Goal: Book appointment/travel/reservation

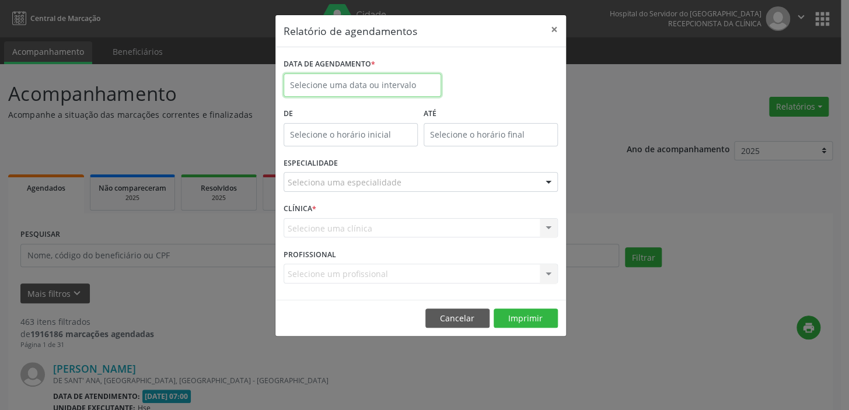
click at [378, 85] on input "text" at bounding box center [363, 85] width 158 height 23
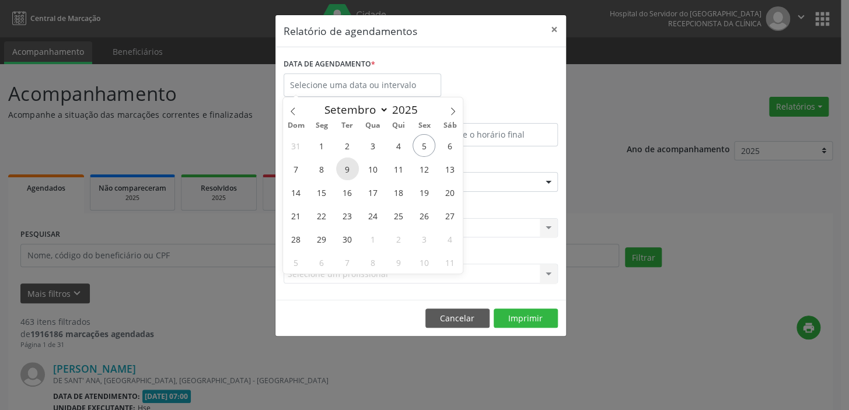
click at [345, 170] on span "9" at bounding box center [347, 169] width 23 height 23
type input "[DATE]"
click at [345, 170] on span "9" at bounding box center [347, 169] width 23 height 23
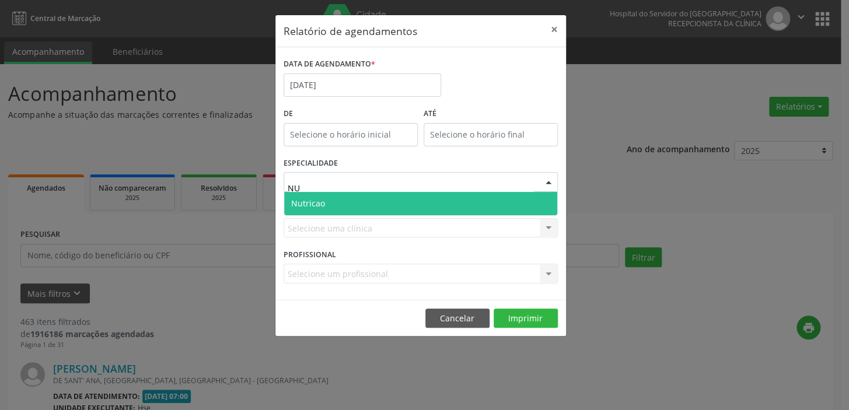
click at [341, 202] on span "Nutricao" at bounding box center [420, 203] width 273 height 23
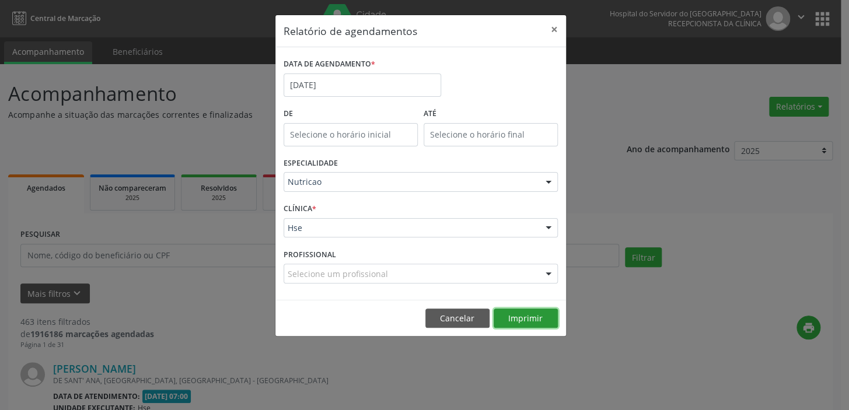
click at [535, 318] on button "Imprimir" at bounding box center [526, 319] width 64 height 20
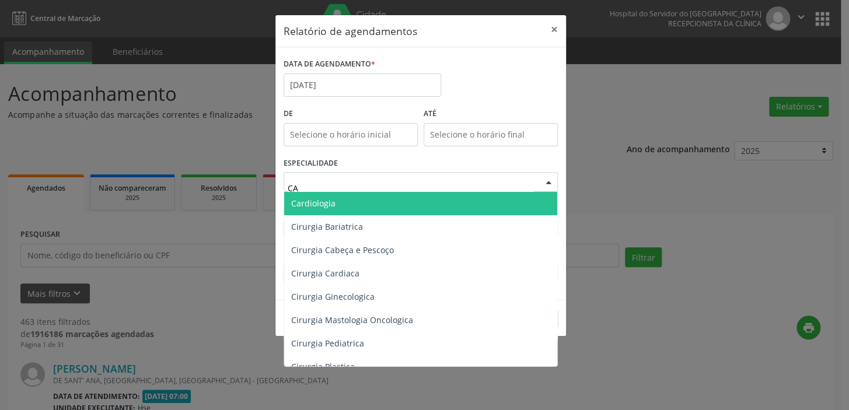
type input "CAR"
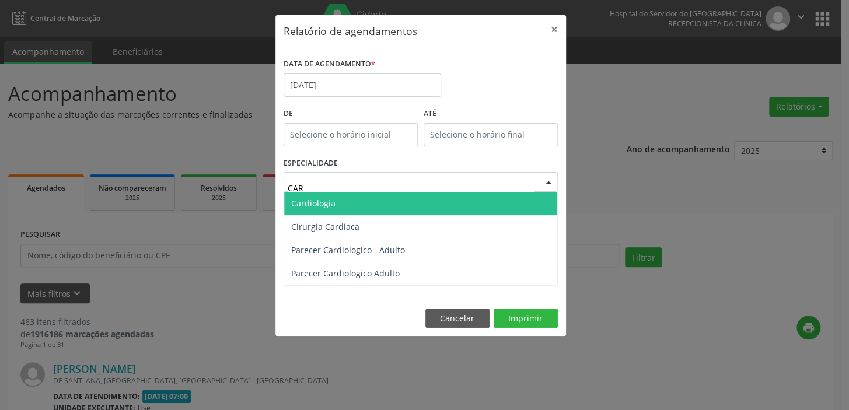
click at [350, 198] on span "Cardiologia" at bounding box center [420, 203] width 273 height 23
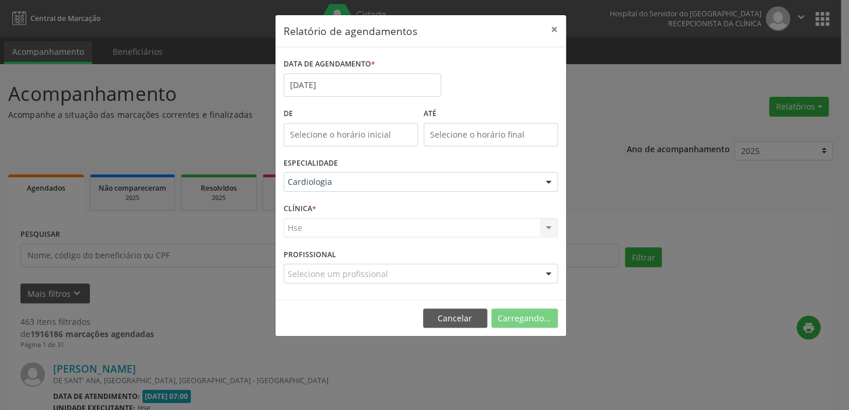
click at [345, 225] on div "Hse Hse Nenhum resultado encontrado para: " " Não há nenhuma opção para ser exi…" at bounding box center [421, 228] width 274 height 20
click at [340, 229] on div "Hse Hse Nenhum resultado encontrado para: " " Não há nenhuma opção para ser exi…" at bounding box center [421, 228] width 274 height 20
click at [543, 228] on div "Hse Hse Nenhum resultado encontrado para: " " Não há nenhuma opção para ser exi…" at bounding box center [421, 228] width 274 height 20
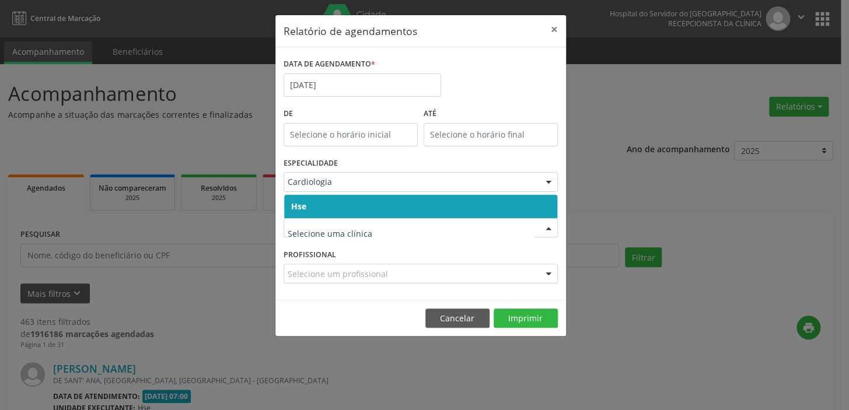
click at [323, 205] on span "Hse" at bounding box center [420, 206] width 273 height 23
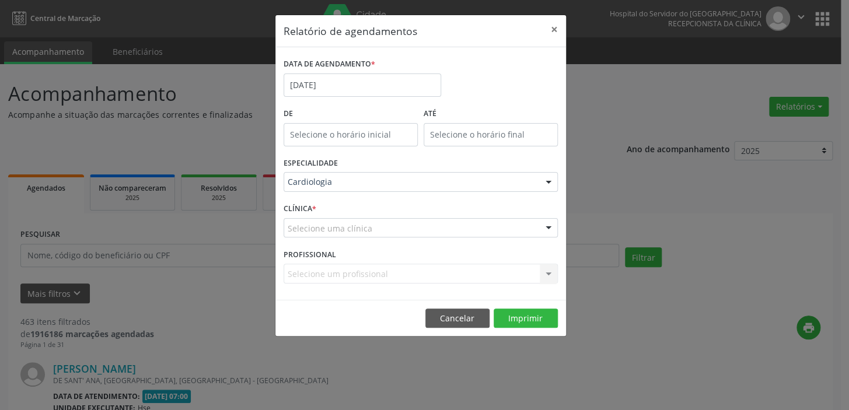
click at [323, 205] on div "CLÍNICA * Selecione uma clínica Hse Nenhum resultado encontrado para: " " Não h…" at bounding box center [421, 223] width 280 height 46
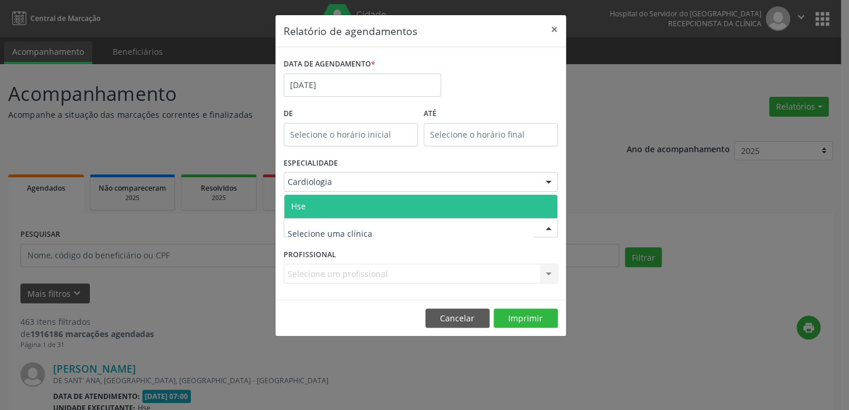
click at [302, 202] on span "Hse" at bounding box center [298, 206] width 15 height 11
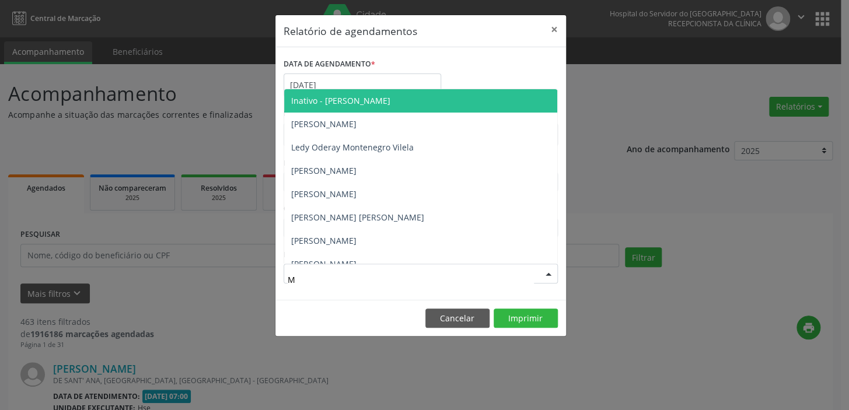
type input "MA"
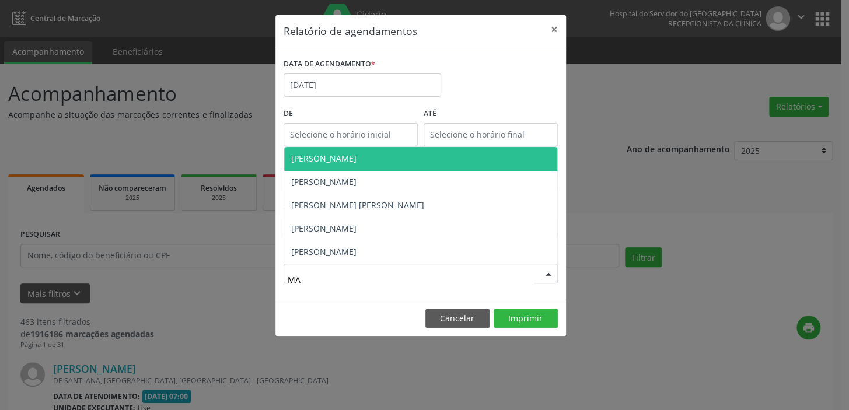
click at [455, 154] on span "[PERSON_NAME]" at bounding box center [420, 158] width 273 height 23
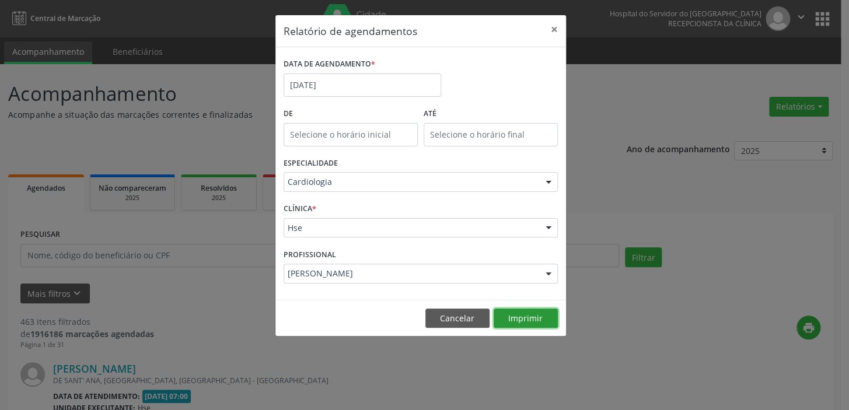
click at [531, 313] on button "Imprimir" at bounding box center [526, 319] width 64 height 20
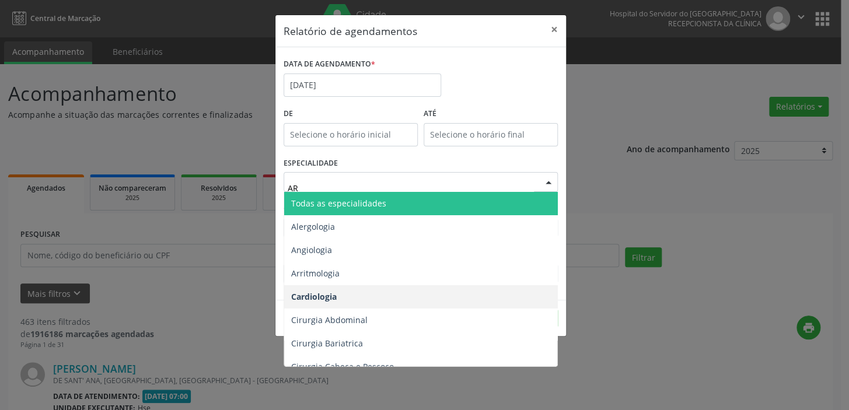
type input "ARR"
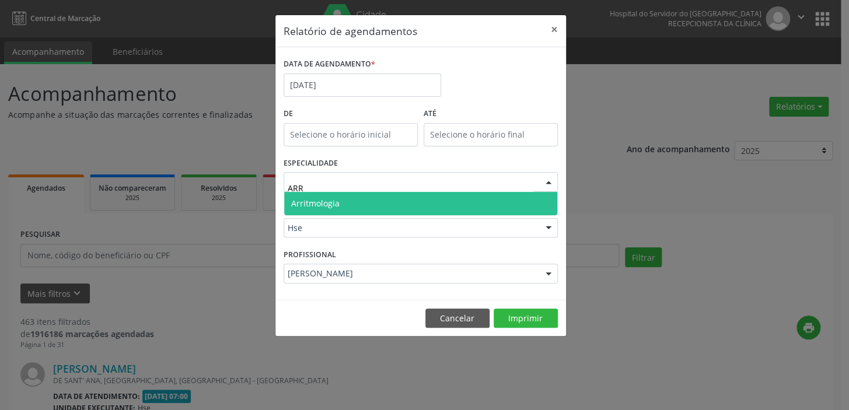
click at [380, 207] on span "Arritmologia" at bounding box center [420, 203] width 273 height 23
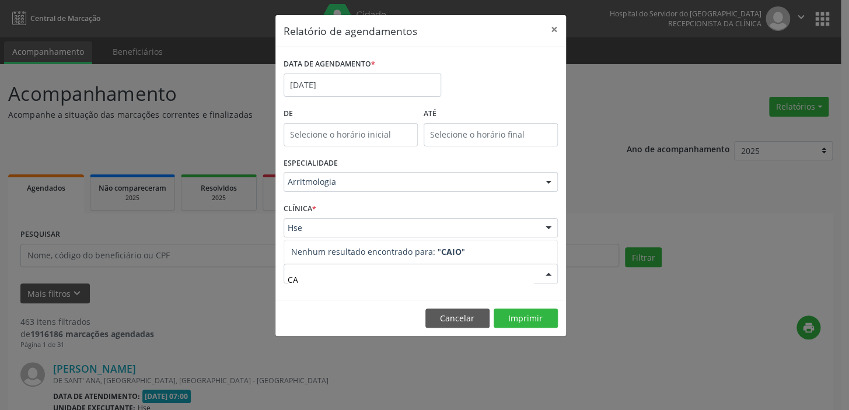
type input "C"
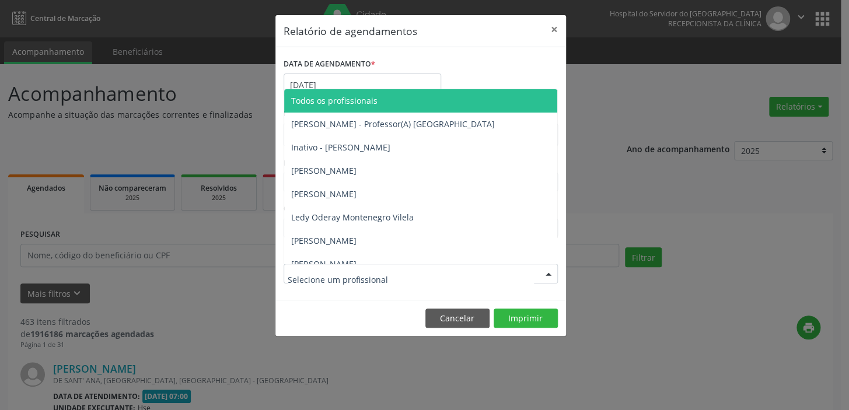
click at [479, 64] on div "DATA DE AGENDAMENTO * [DATE]" at bounding box center [421, 80] width 280 height 50
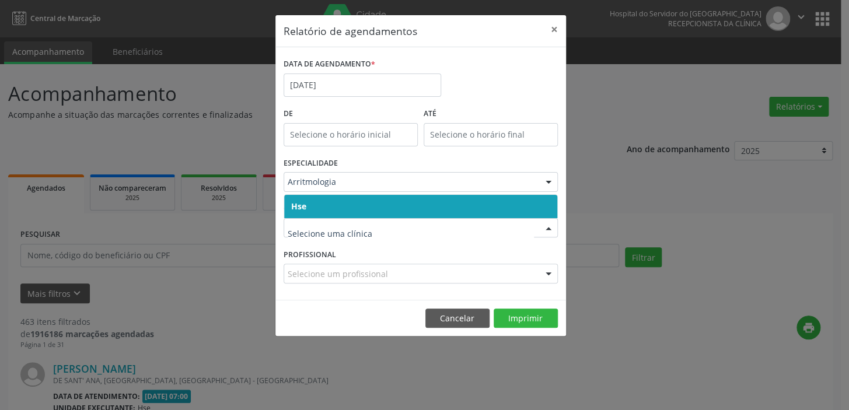
click at [328, 203] on span "Hse" at bounding box center [420, 206] width 273 height 23
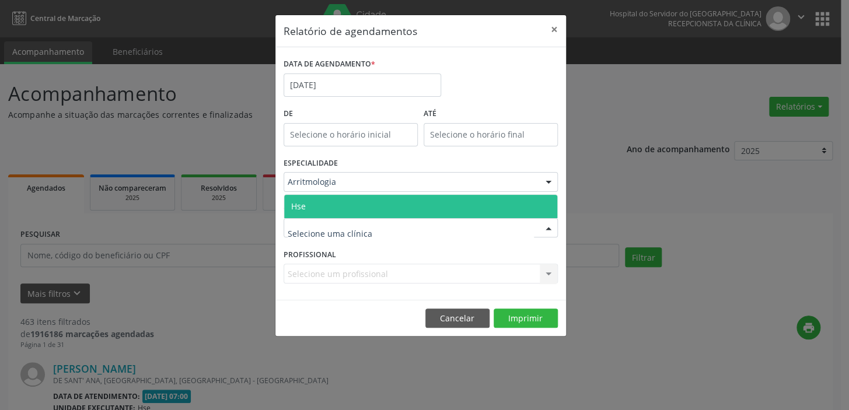
click at [296, 204] on span "Hse" at bounding box center [298, 206] width 15 height 11
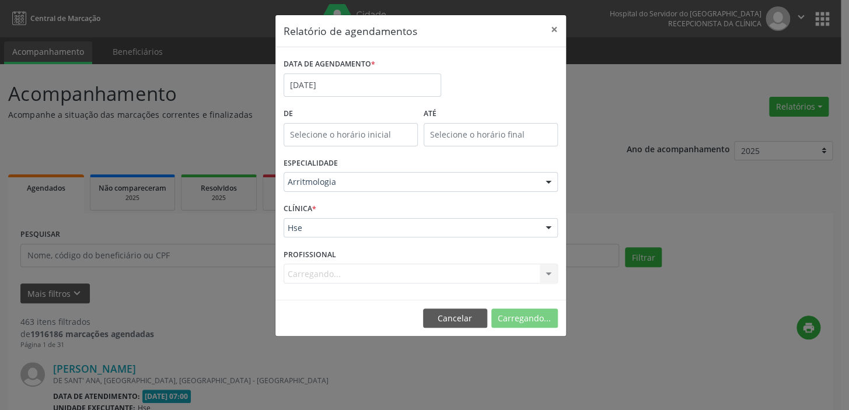
click at [359, 270] on div "Carregando... Todos os profissionais [PERSON_NAME] - Professor(A) Nassau Inativ…" at bounding box center [421, 274] width 274 height 20
click at [548, 274] on div at bounding box center [549, 274] width 18 height 20
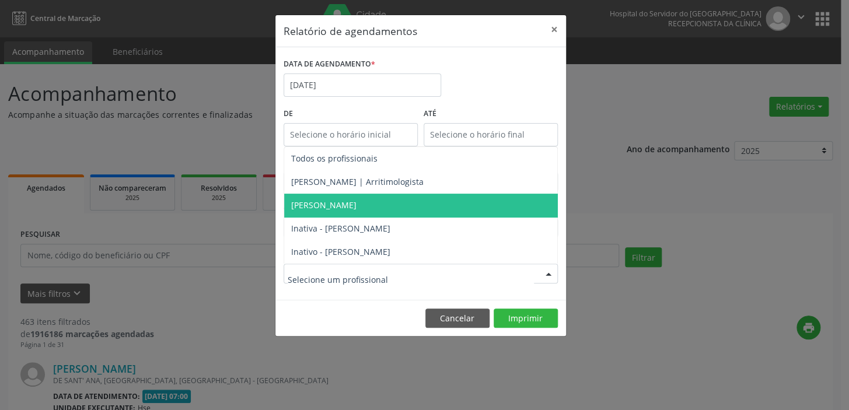
click at [428, 203] on span "[PERSON_NAME]" at bounding box center [420, 205] width 273 height 23
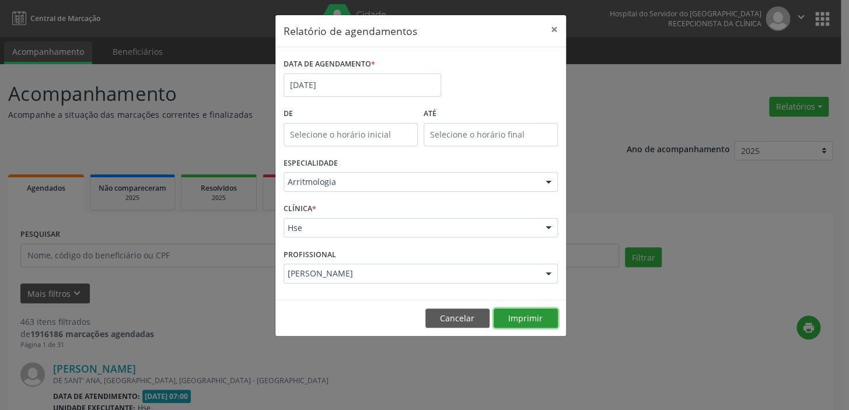
click at [525, 317] on button "Imprimir" at bounding box center [526, 319] width 64 height 20
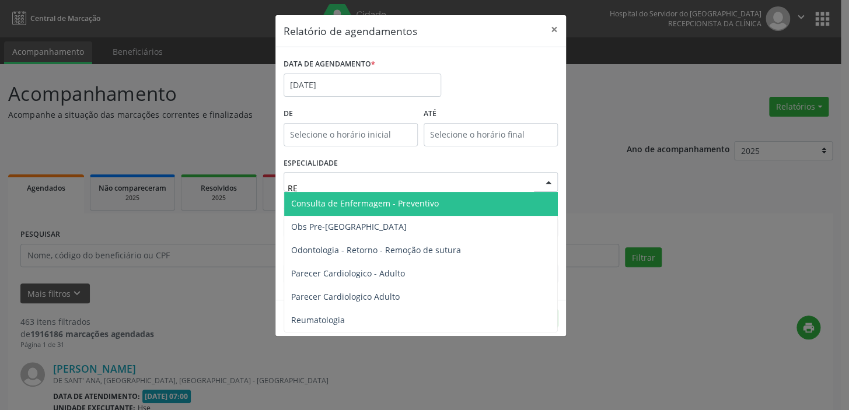
type input "REU"
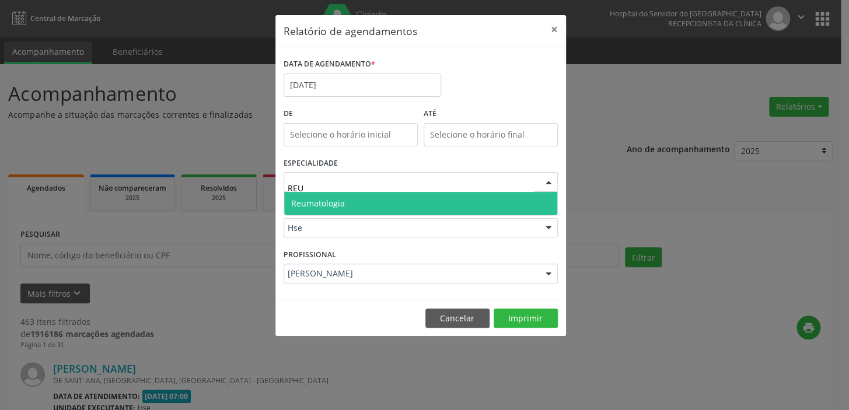
click at [482, 199] on span "Reumatologia" at bounding box center [420, 203] width 273 height 23
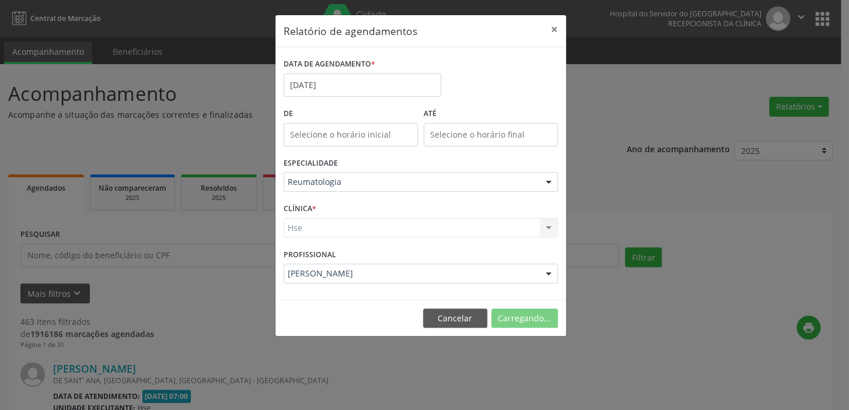
click at [406, 236] on div "Hse Hse Nenhum resultado encontrado para: " " Não há nenhuma opção para ser exi…" at bounding box center [421, 228] width 274 height 20
click at [409, 230] on div "Hse Hse Nenhum resultado encontrado para: " " Não há nenhuma opção para ser exi…" at bounding box center [421, 228] width 274 height 20
click at [313, 222] on div "Hse Hse Nenhum resultado encontrado para: " " Não há nenhuma opção para ser exi…" at bounding box center [421, 228] width 274 height 20
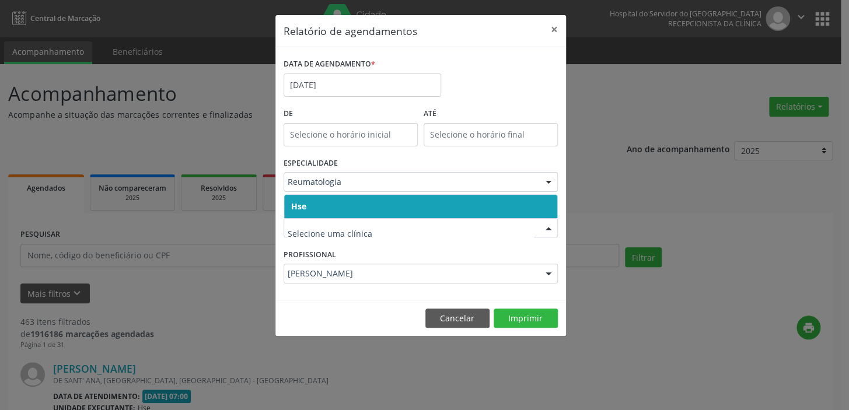
click at [550, 228] on div at bounding box center [549, 229] width 18 height 20
click at [348, 203] on span "Hse" at bounding box center [420, 206] width 273 height 23
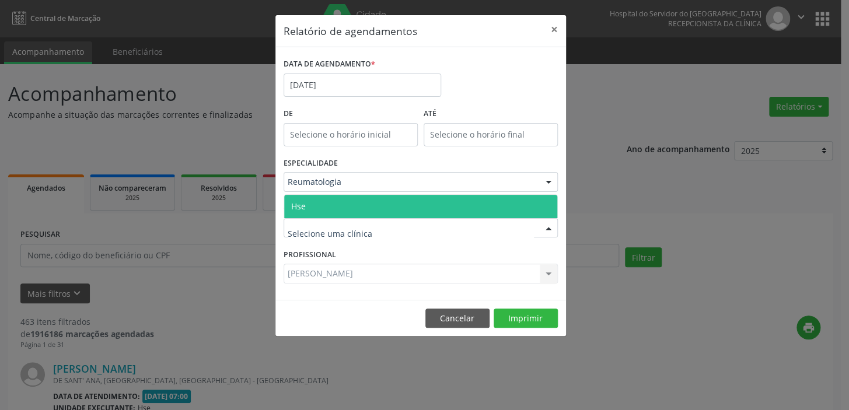
click at [547, 228] on div at bounding box center [549, 229] width 18 height 20
click at [325, 203] on span "Hse" at bounding box center [420, 206] width 273 height 23
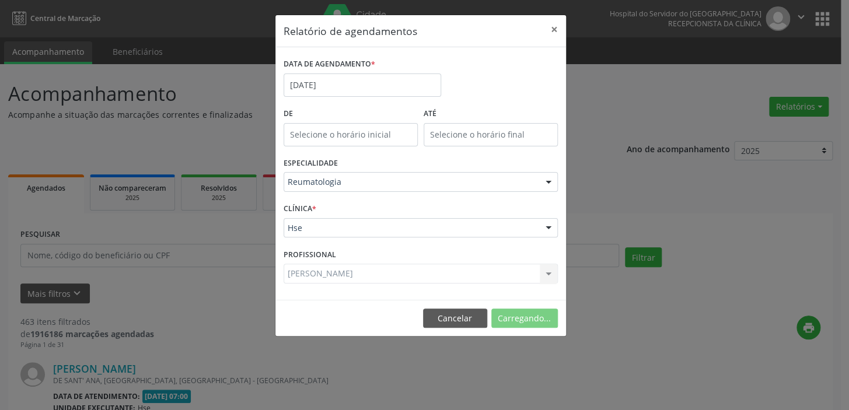
click at [325, 203] on div "CLÍNICA * Hse Hse Nenhum resultado encontrado para: " " Não há nenhuma opção pa…" at bounding box center [421, 223] width 280 height 46
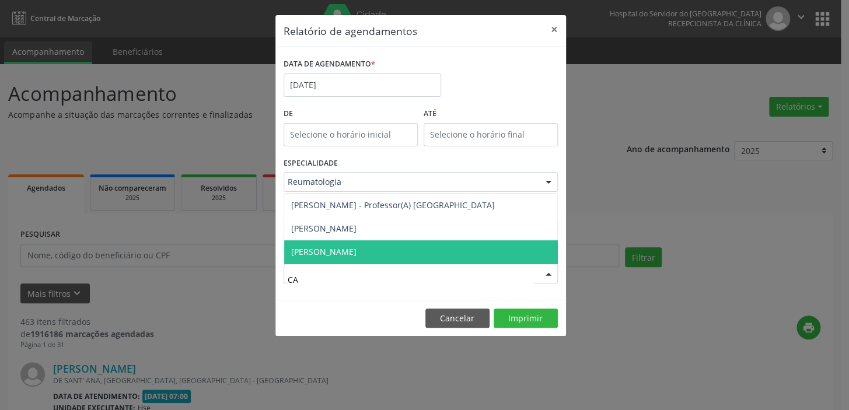
type input "CAR"
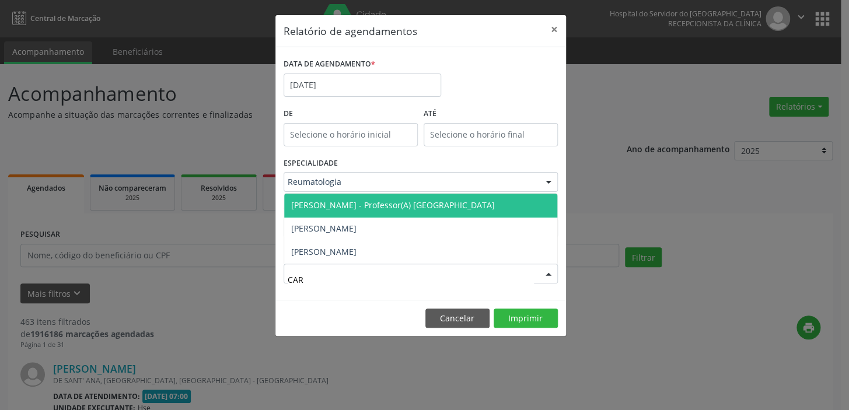
click at [396, 207] on span "[PERSON_NAME] - Professor(A) [GEOGRAPHIC_DATA]" at bounding box center [393, 205] width 204 height 11
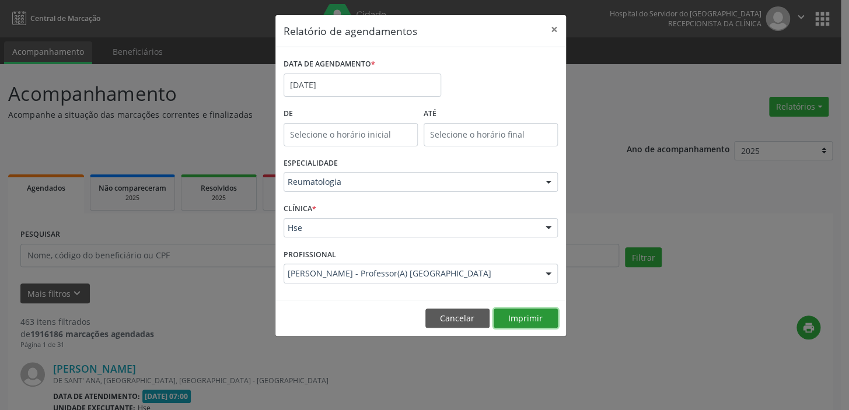
click at [522, 316] on button "Imprimir" at bounding box center [526, 319] width 64 height 20
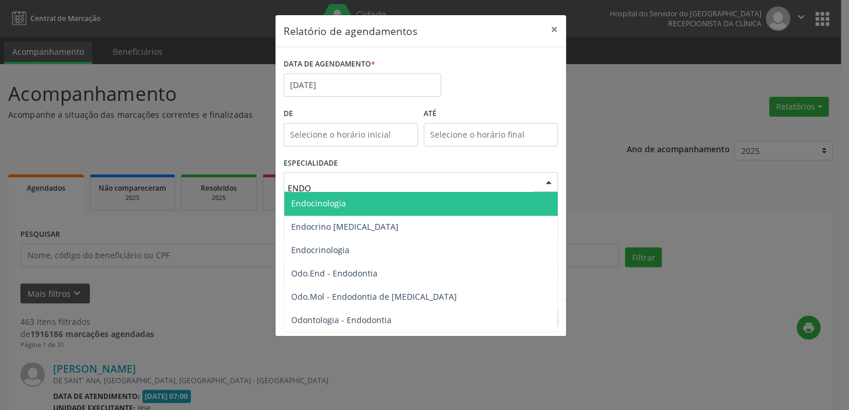
click at [411, 198] on span "Endocinologia" at bounding box center [420, 203] width 273 height 23
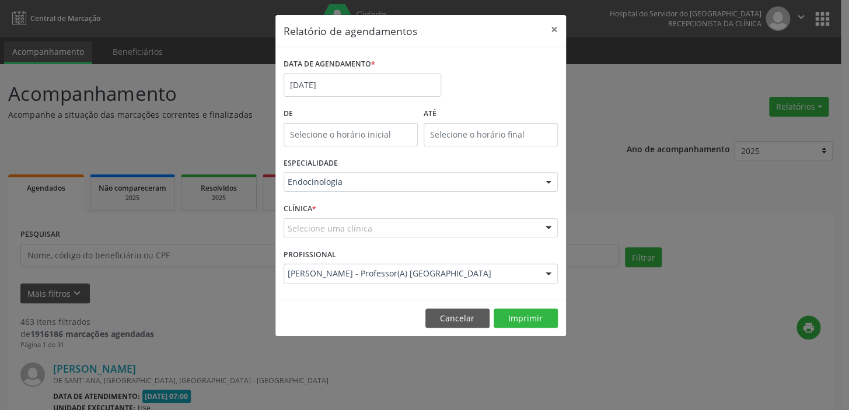
click at [380, 227] on div "Selecione uma clínica" at bounding box center [421, 228] width 274 height 20
click at [550, 227] on div at bounding box center [549, 229] width 18 height 20
click at [544, 228] on div at bounding box center [549, 229] width 18 height 20
click at [382, 233] on input "text" at bounding box center [411, 233] width 246 height 23
click at [334, 229] on input "text" at bounding box center [411, 233] width 246 height 23
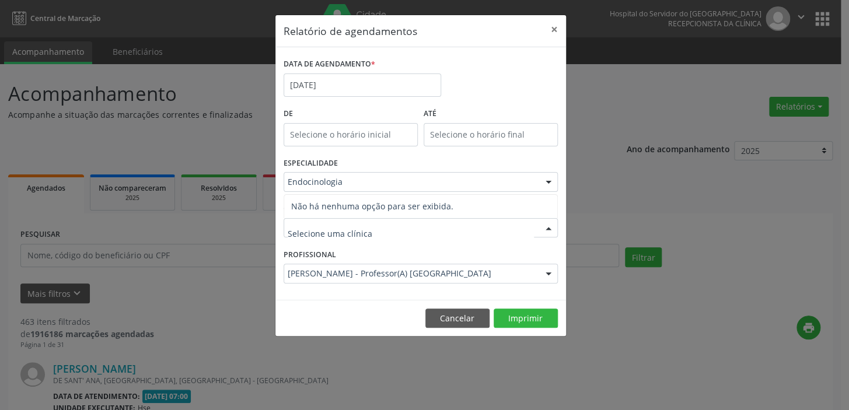
click at [542, 224] on div at bounding box center [549, 229] width 18 height 20
click at [547, 228] on div at bounding box center [549, 229] width 18 height 20
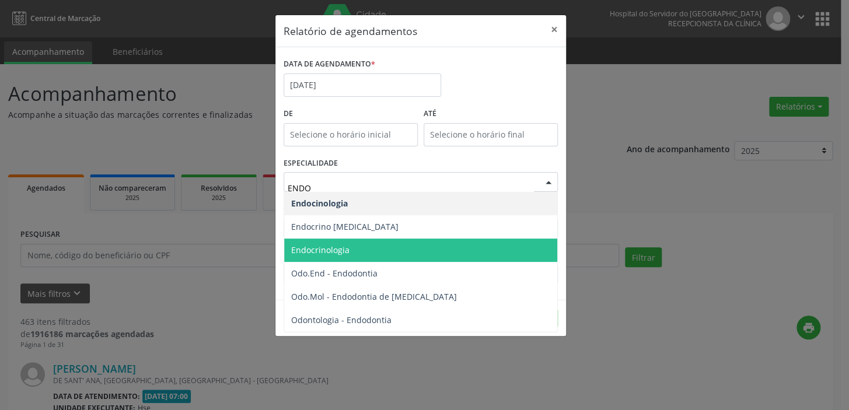
click at [431, 239] on span "Endocrinologia" at bounding box center [420, 250] width 273 height 23
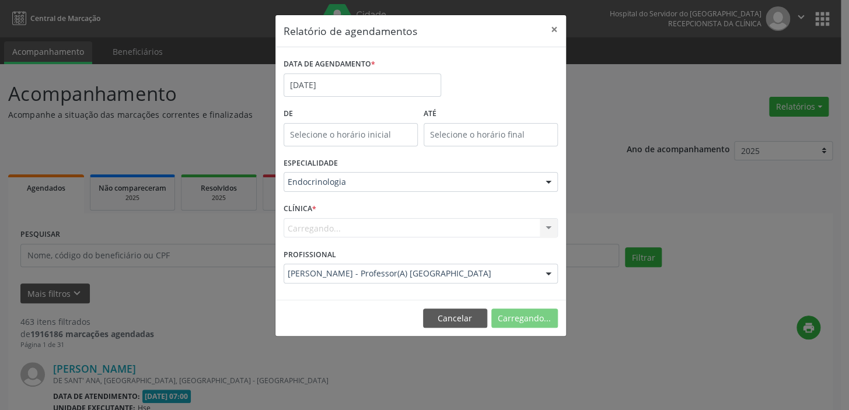
click at [547, 226] on div "Carregando... Nenhum resultado encontrado para: " " Não há nenhuma opção para s…" at bounding box center [421, 228] width 274 height 20
click at [391, 228] on div "Carregando... Nenhum resultado encontrado para: " " Não há nenhuma opção para s…" at bounding box center [421, 228] width 274 height 20
click at [534, 315] on button "Imprimir" at bounding box center [526, 319] width 64 height 20
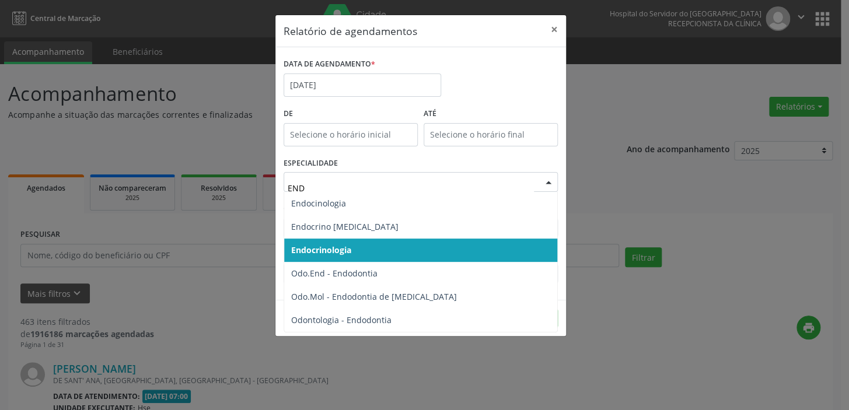
click at [364, 249] on span "Endocrinologia" at bounding box center [420, 250] width 273 height 23
type input "END"
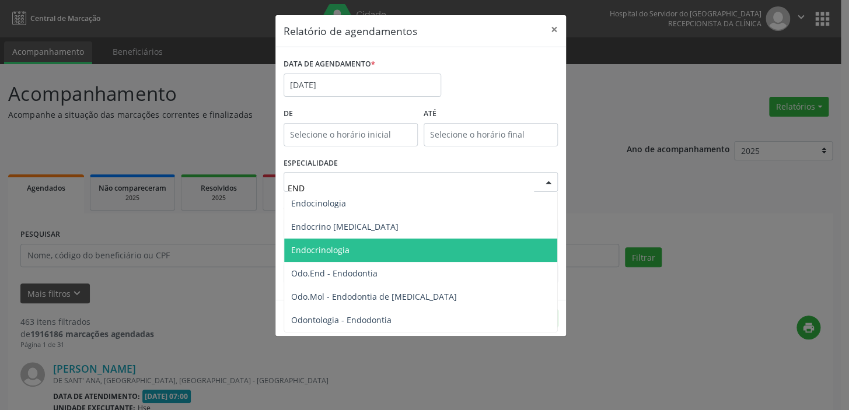
type input "ENDO"
click at [318, 247] on span "Endocrinologia" at bounding box center [320, 250] width 58 height 11
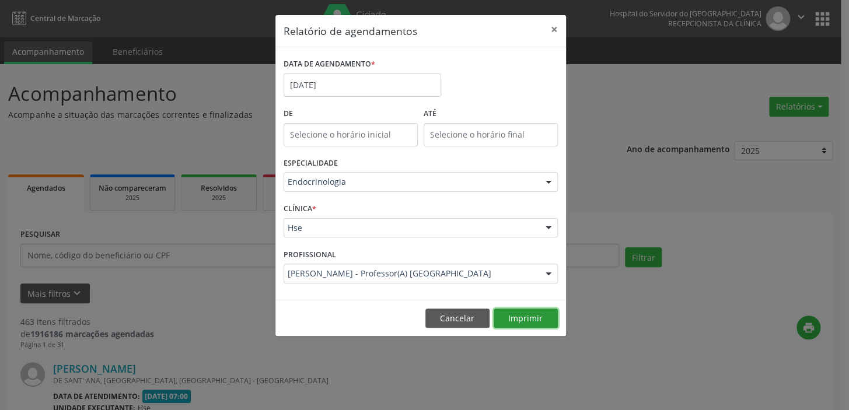
click at [542, 316] on button "Imprimir" at bounding box center [526, 319] width 64 height 20
click at [540, 276] on div at bounding box center [549, 274] width 18 height 20
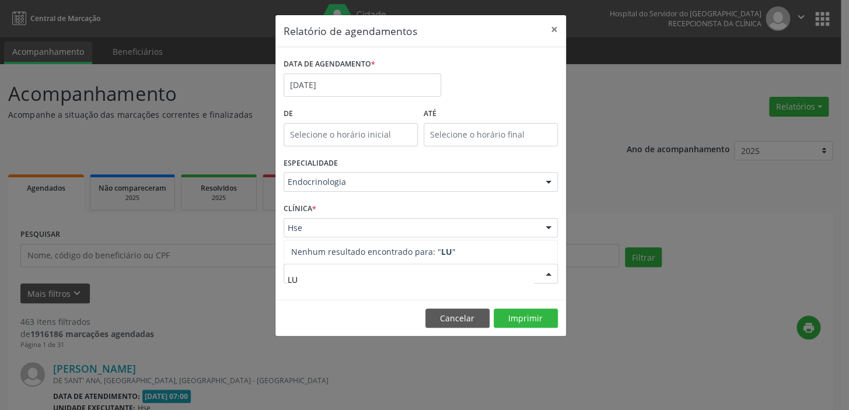
type input "L"
click at [495, 80] on div "DATA DE AGENDAMENTO * [DATE]" at bounding box center [421, 80] width 280 height 50
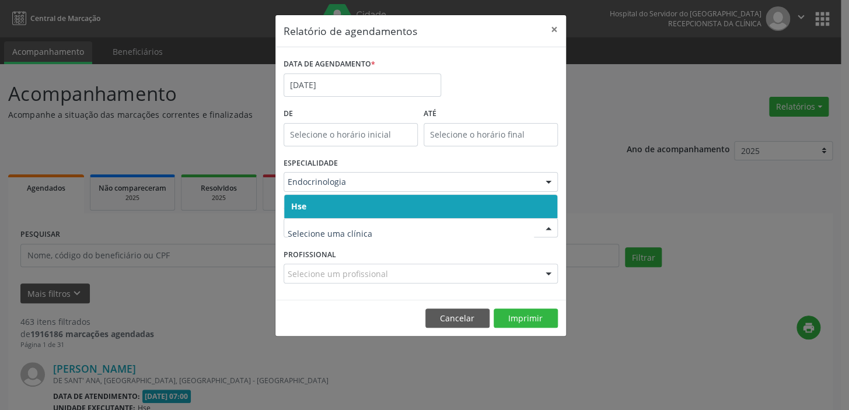
click at [399, 207] on span "Hse" at bounding box center [420, 206] width 273 height 23
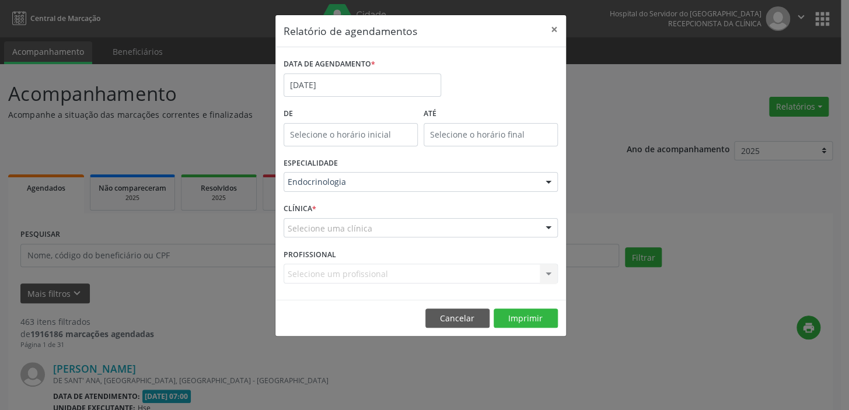
click at [399, 207] on div "CLÍNICA * Selecione uma clínica Hse Nenhum resultado encontrado para: " " Não h…" at bounding box center [421, 223] width 280 height 46
click at [518, 228] on div "Selecione uma clínica" at bounding box center [421, 228] width 274 height 20
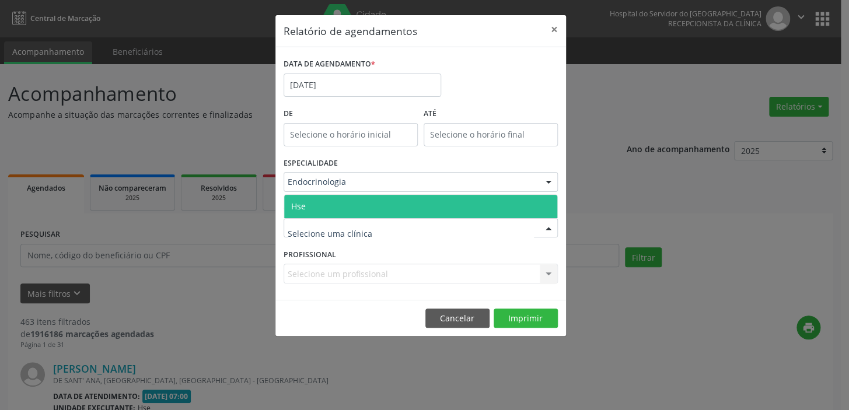
click at [398, 204] on span "Hse" at bounding box center [420, 206] width 273 height 23
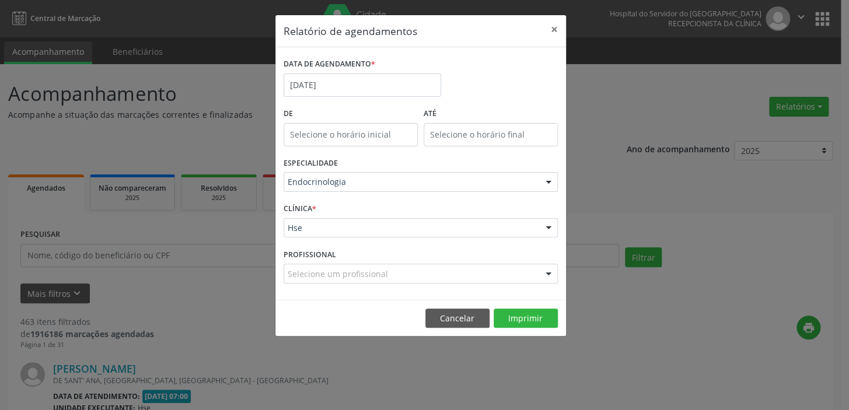
click at [409, 275] on div "Selecione um profissional" at bounding box center [421, 274] width 274 height 20
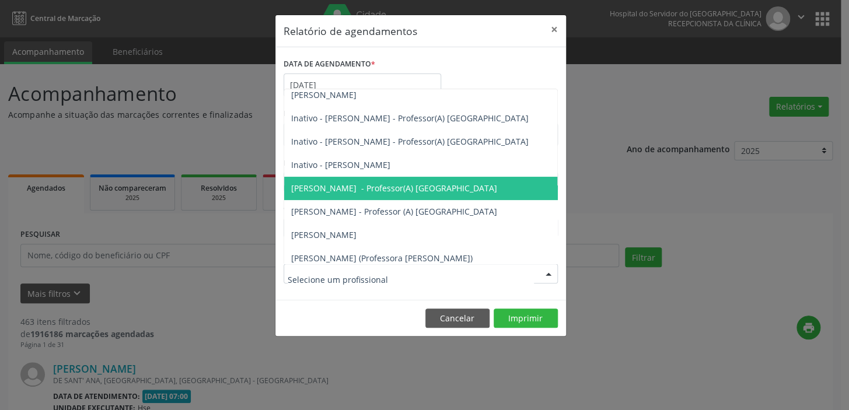
scroll to position [106, 0]
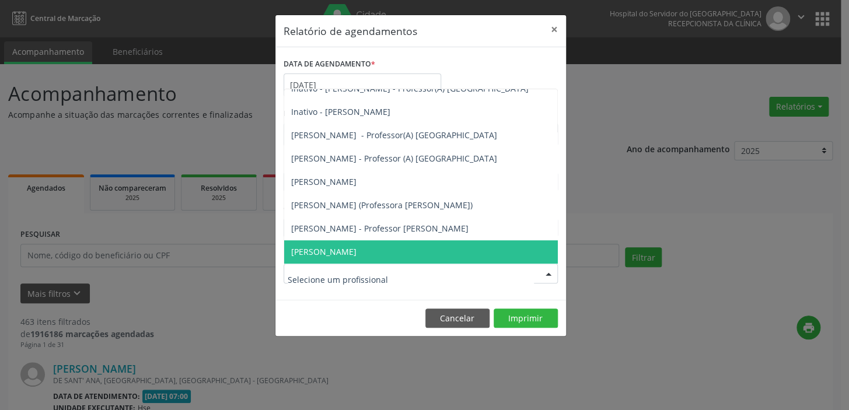
click at [406, 243] on span "[PERSON_NAME]" at bounding box center [433, 251] width 298 height 23
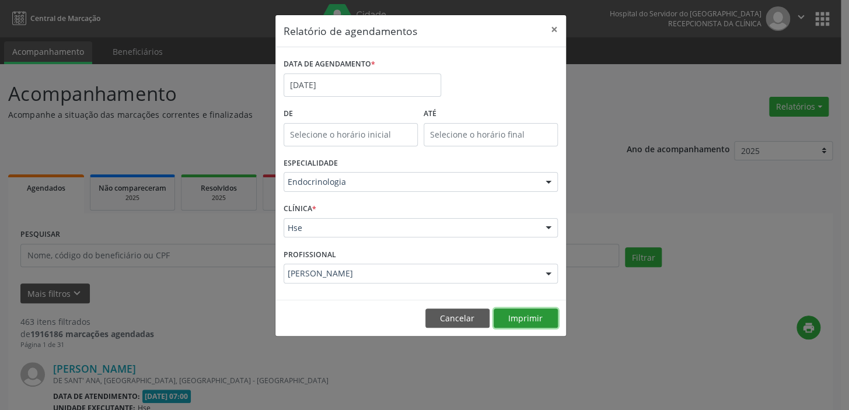
click at [510, 315] on button "Imprimir" at bounding box center [526, 319] width 64 height 20
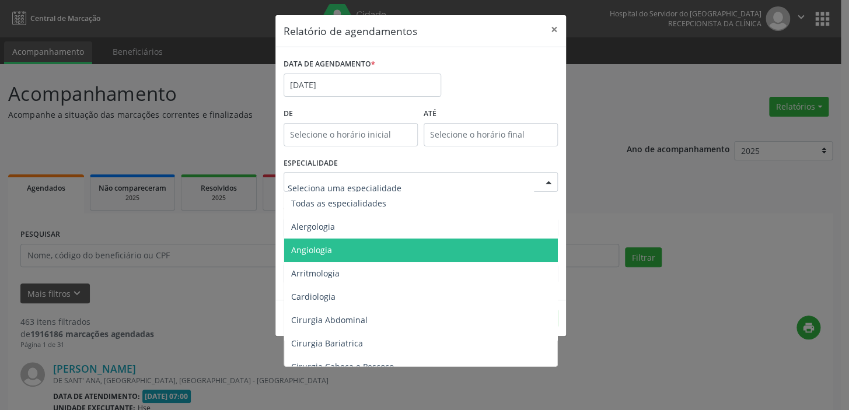
click at [539, 184] on div "Todas as especialidades Alergologia Angiologia Arritmologia Cardiologia Cirurgi…" at bounding box center [421, 182] width 274 height 20
type input "URO"
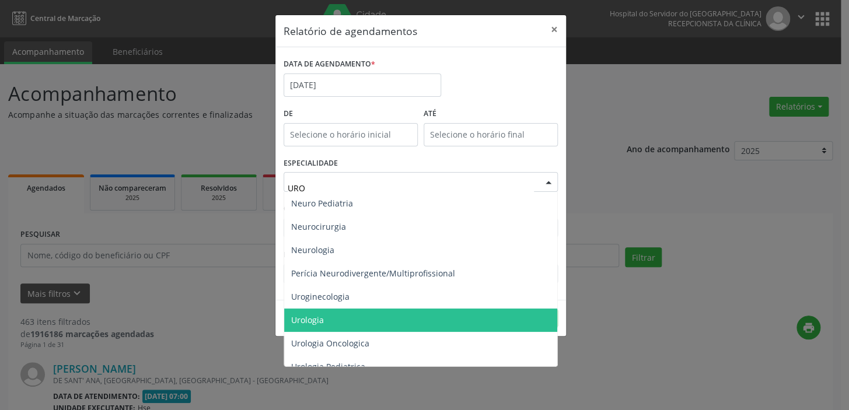
click at [414, 324] on span "Urologia" at bounding box center [420, 320] width 273 height 23
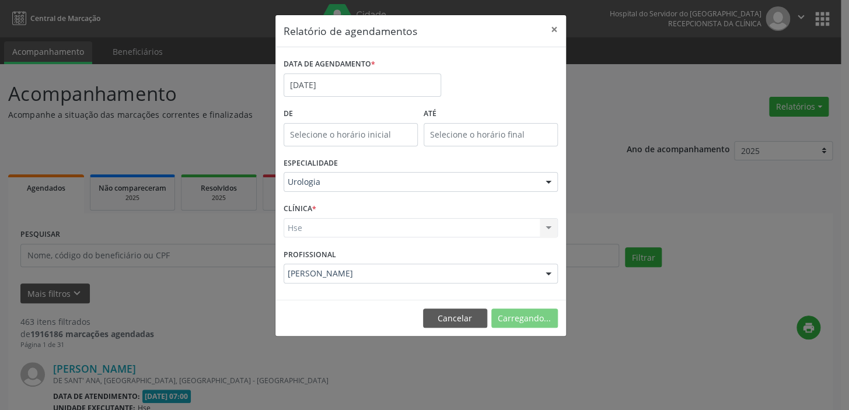
click at [526, 225] on div "Hse Hse Nenhum resultado encontrado para: " " Não há nenhuma opção para ser exi…" at bounding box center [421, 228] width 274 height 20
click at [547, 226] on div "Hse Hse Nenhum resultado encontrado para: " " Não há nenhuma opção para ser exi…" at bounding box center [421, 228] width 274 height 20
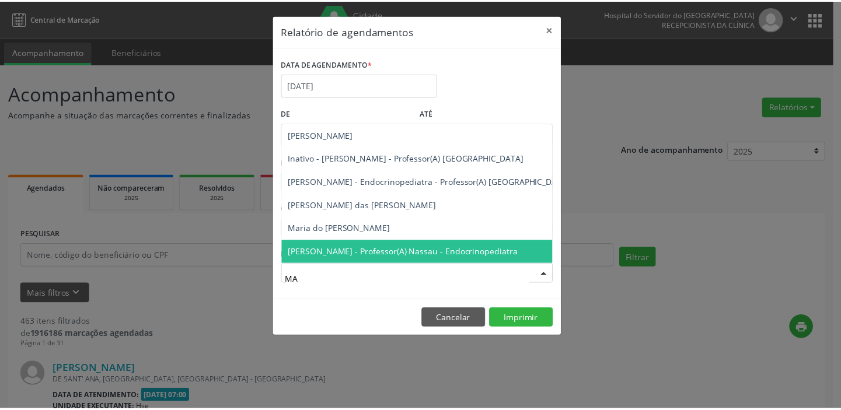
scroll to position [0, 0]
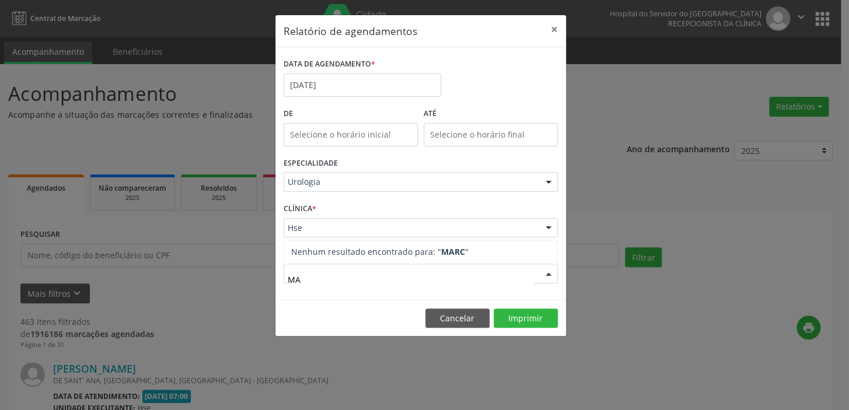
type input "M"
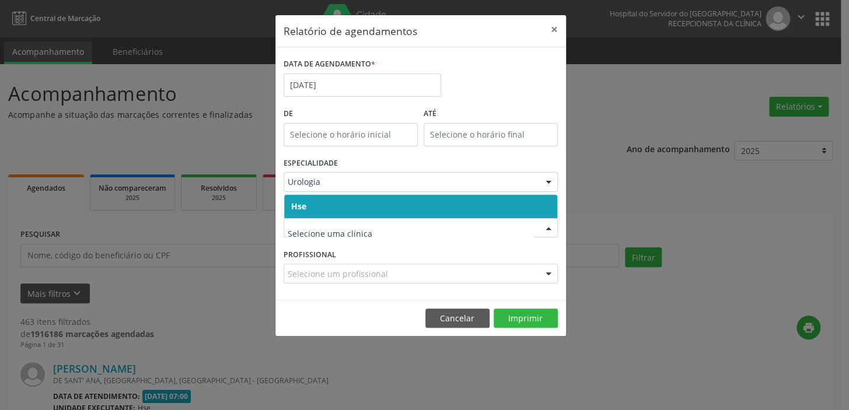
click at [385, 204] on span "Hse" at bounding box center [420, 206] width 273 height 23
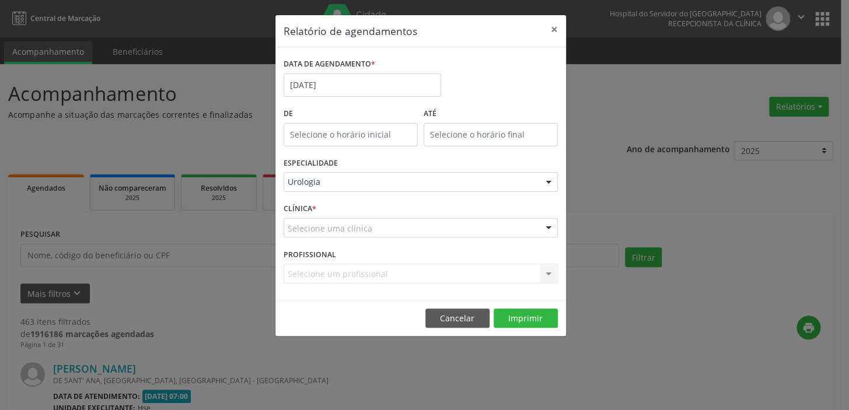
click at [402, 230] on div "Selecione uma clínica" at bounding box center [421, 228] width 274 height 20
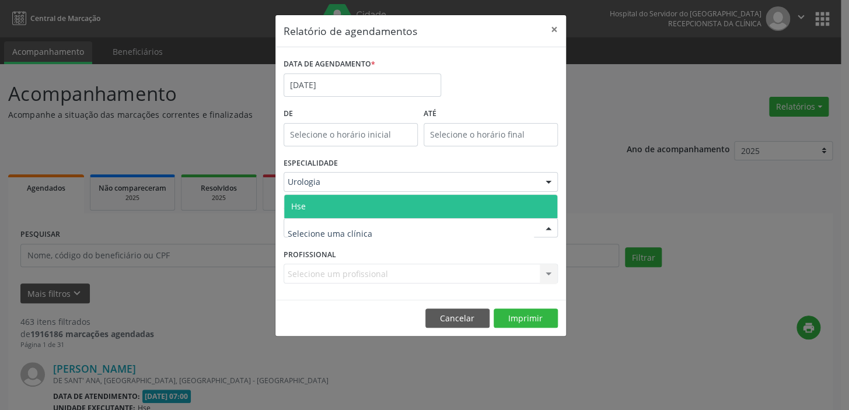
click at [302, 205] on span "Hse" at bounding box center [298, 206] width 15 height 11
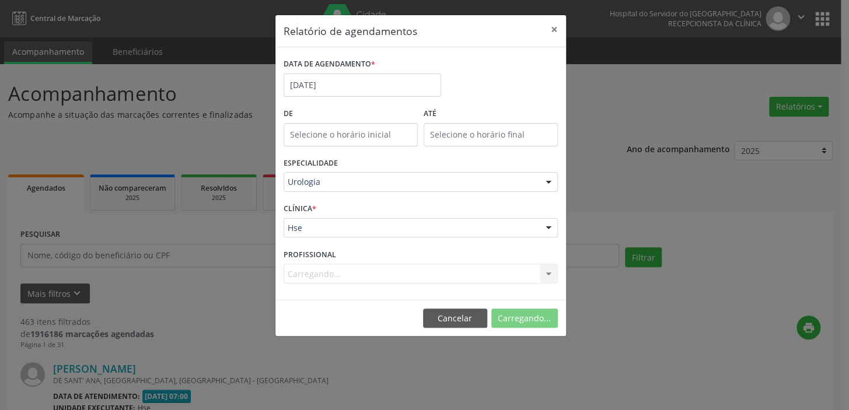
click at [302, 205] on div "CLÍNICA * Hse Hse Nenhum resultado encontrado para: " " Não há nenhuma opção pa…" at bounding box center [421, 223] width 280 height 46
click at [318, 275] on div "Carregando... Todos os profissionais [PERSON_NAME] - [PERSON_NAME] - Professor(…" at bounding box center [421, 274] width 274 height 20
click at [548, 274] on div "Carregando... Todos os profissionais [PERSON_NAME] - [PERSON_NAME] - Professor(…" at bounding box center [421, 274] width 274 height 20
click at [549, 273] on div "Carregando... Todos os profissionais [PERSON_NAME] - [PERSON_NAME] - Professor(…" at bounding box center [421, 274] width 274 height 20
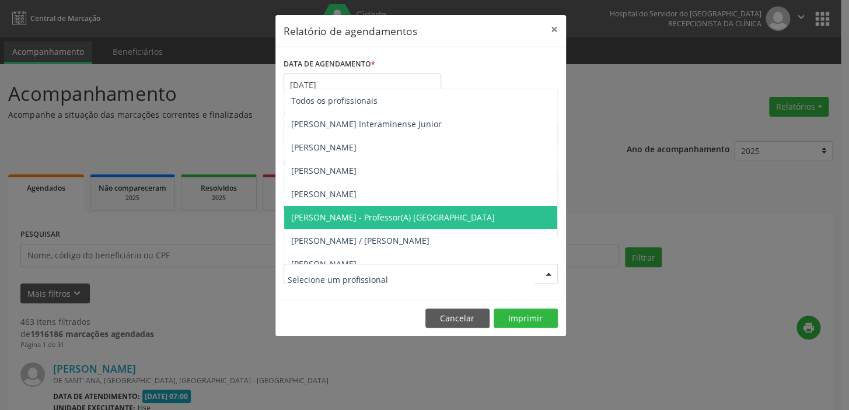
click at [549, 273] on div at bounding box center [549, 274] width 18 height 20
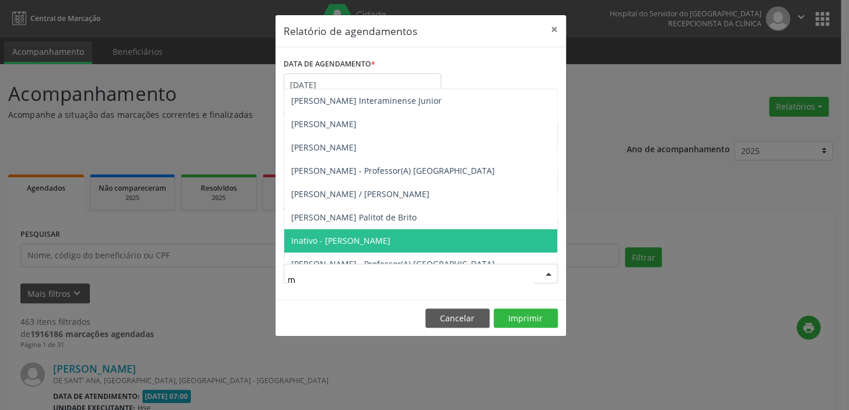
type input "ma"
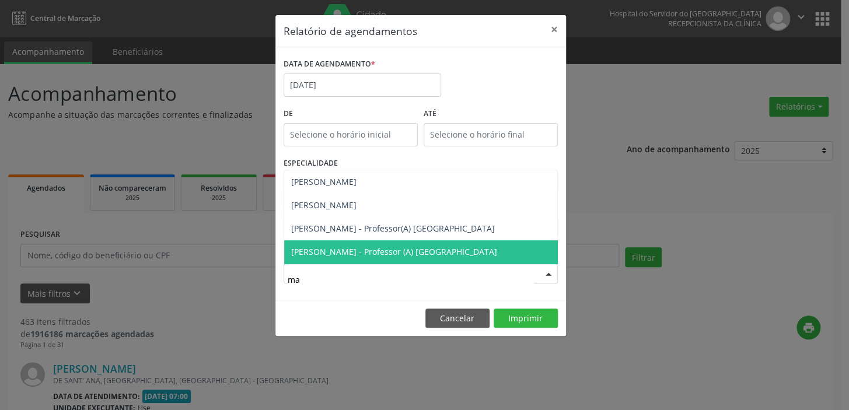
click at [444, 245] on span "[PERSON_NAME] - Professor (A) [GEOGRAPHIC_DATA]" at bounding box center [420, 251] width 273 height 23
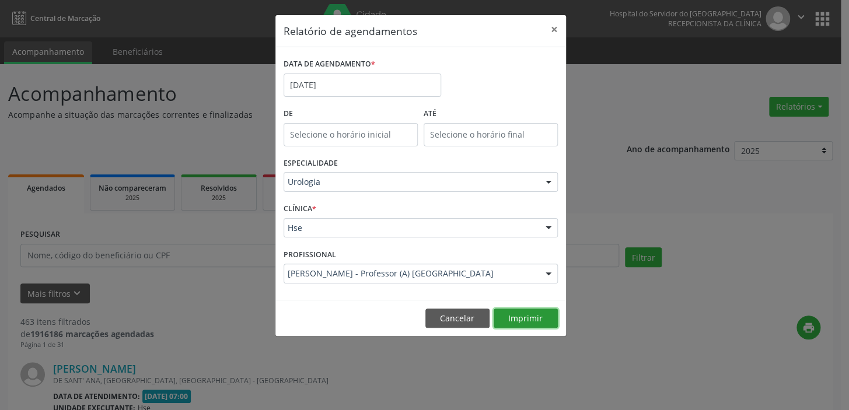
click at [536, 315] on button "Imprimir" at bounding box center [526, 319] width 64 height 20
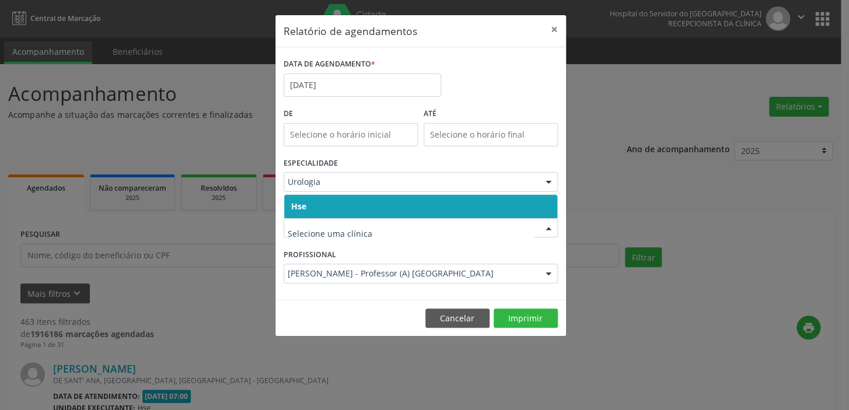
click at [327, 204] on span "Hse" at bounding box center [420, 206] width 273 height 23
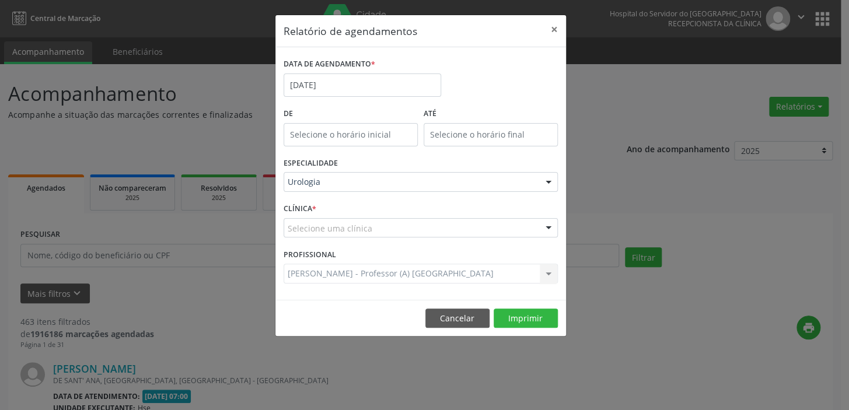
click at [327, 204] on div "CLÍNICA * Selecione uma clínica Hse Nenhum resultado encontrado para: " " Não h…" at bounding box center [421, 223] width 280 height 46
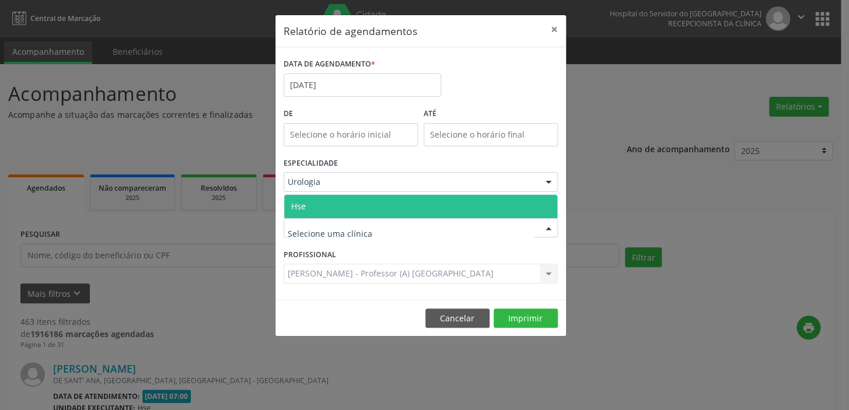
click at [315, 201] on span "Hse" at bounding box center [420, 206] width 273 height 23
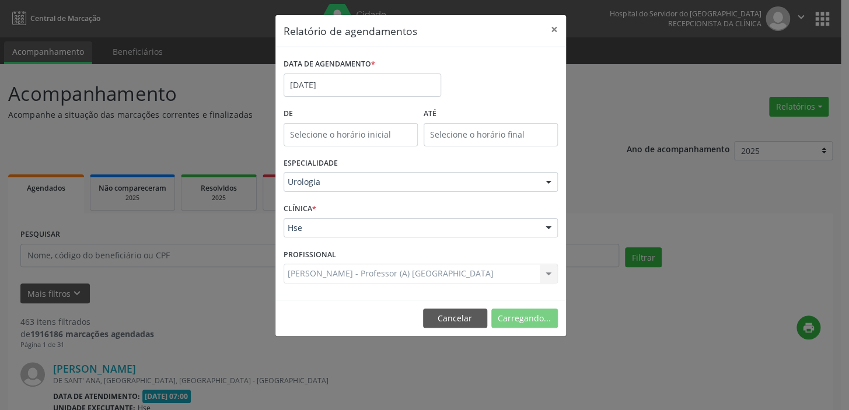
click at [315, 201] on div "CLÍNICA * Hse Hse Nenhum resultado encontrado para: " " Não há nenhuma opção pa…" at bounding box center [421, 223] width 280 height 46
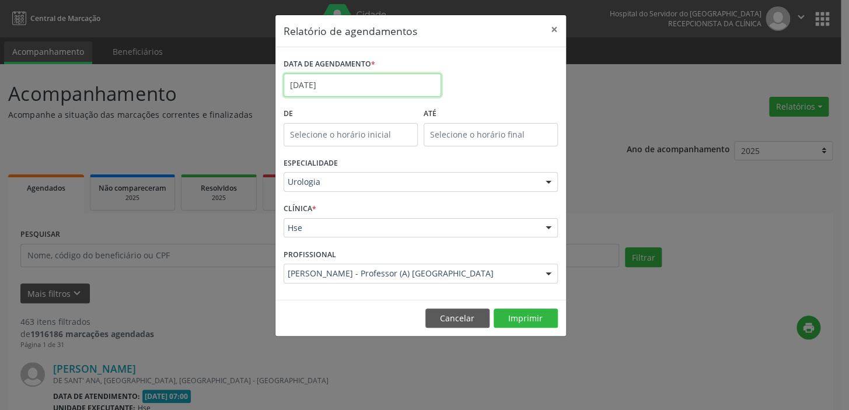
click at [339, 86] on input "[DATE]" at bounding box center [363, 85] width 158 height 23
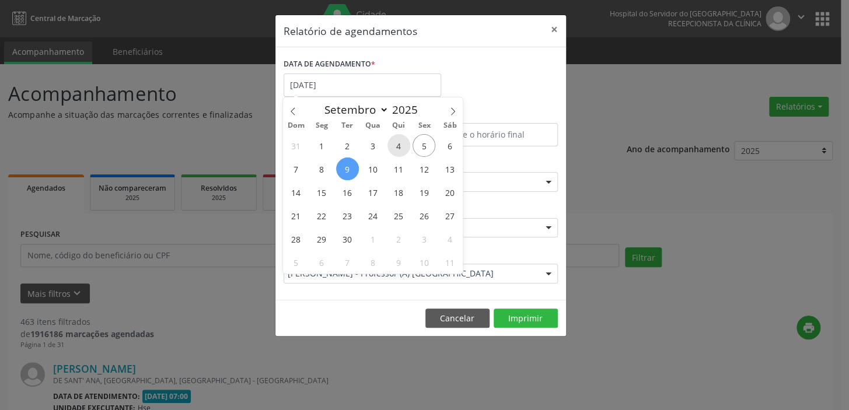
click at [395, 144] on span "4" at bounding box center [399, 145] width 23 height 23
type input "[DATE]"
click at [395, 144] on span "4" at bounding box center [399, 145] width 23 height 23
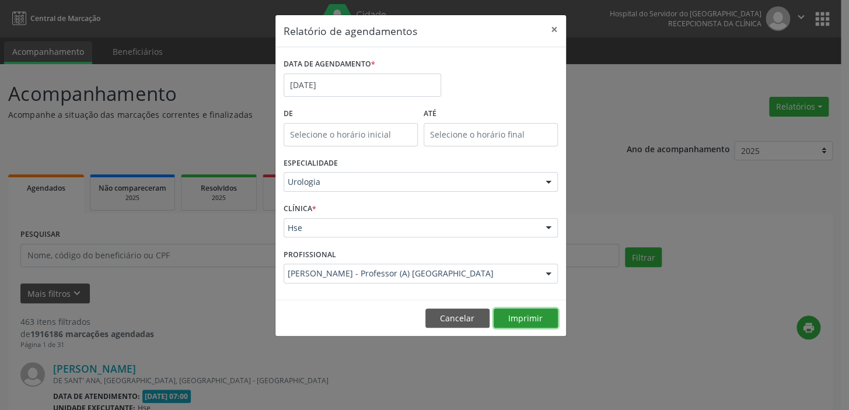
click at [523, 316] on button "Imprimir" at bounding box center [526, 319] width 64 height 20
click at [554, 29] on button "×" at bounding box center [554, 29] width 23 height 29
